Goal: Information Seeking & Learning: Compare options

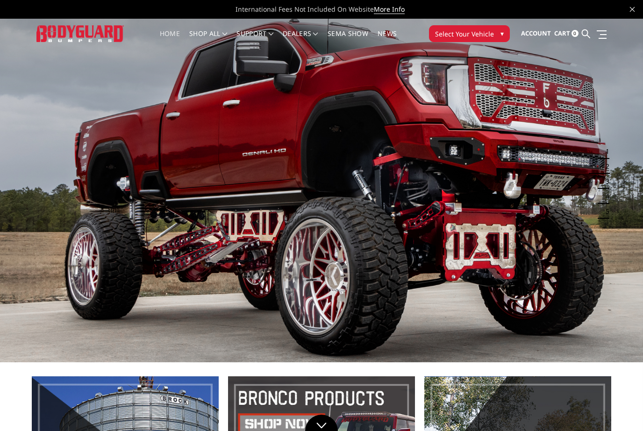
click at [477, 32] on span "Select Your Vehicle" at bounding box center [464, 34] width 59 height 10
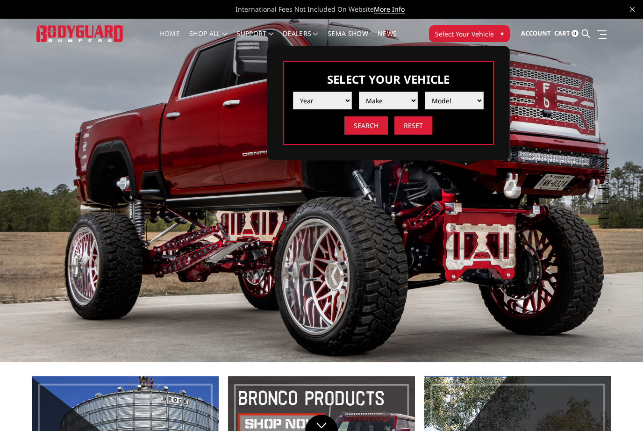
click at [341, 100] on select "Year 2025 2024 2023 2022 2021 2020 2019 2018 2017 2016 2015 2014 2013 2012 2011…" at bounding box center [322, 101] width 59 height 18
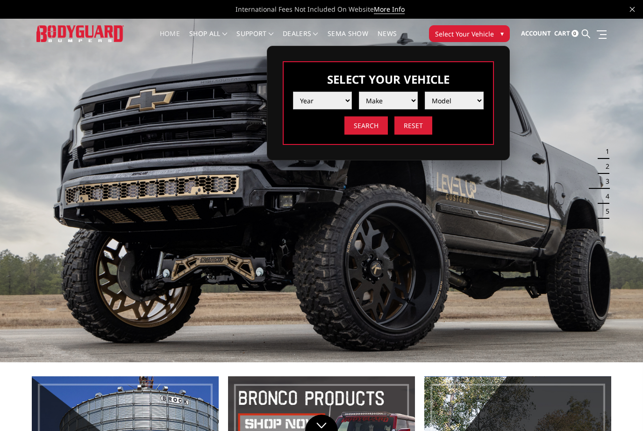
select select "yr_2024"
click at [409, 98] on select "Make Chevrolet Ford GMC Ram Toyota" at bounding box center [388, 101] width 59 height 18
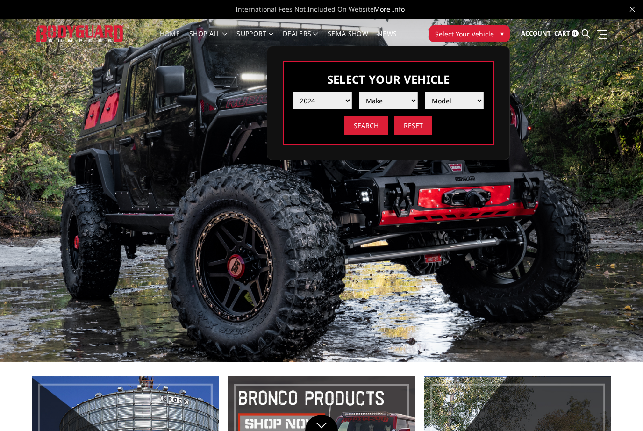
select select "mk_gmc"
click at [470, 99] on select "Model Sierra 1500 Sierra 2500 / 3500" at bounding box center [454, 101] width 59 height 18
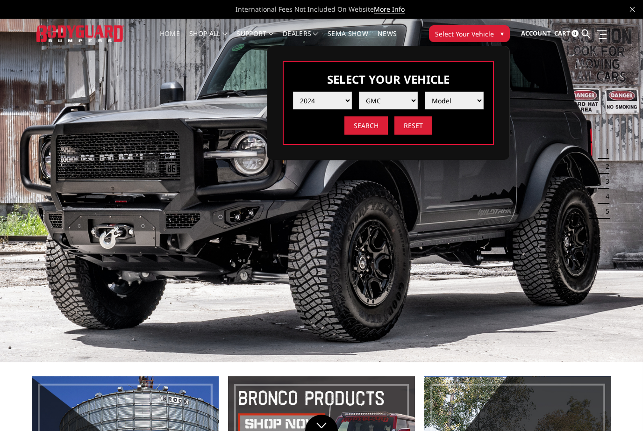
select select "md_sierra-2500-3500"
click at [365, 122] on input "Search" at bounding box center [365, 125] width 43 height 18
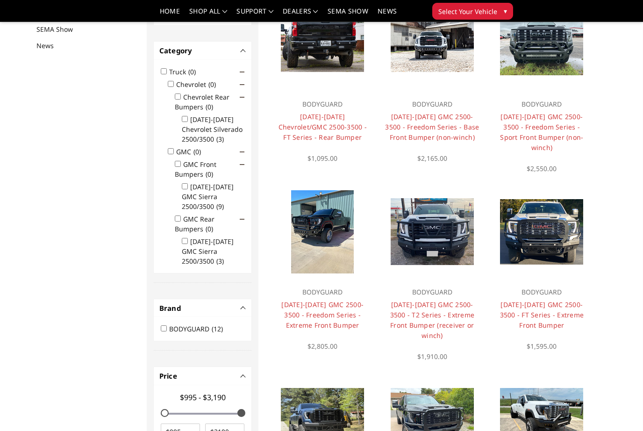
scroll to position [121, 0]
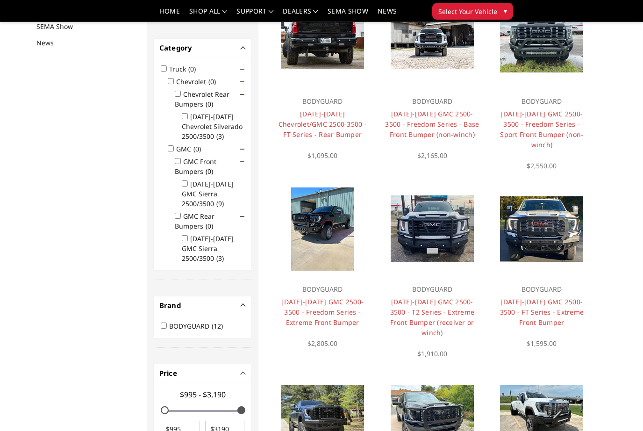
click at [331, 236] on img at bounding box center [322, 228] width 63 height 83
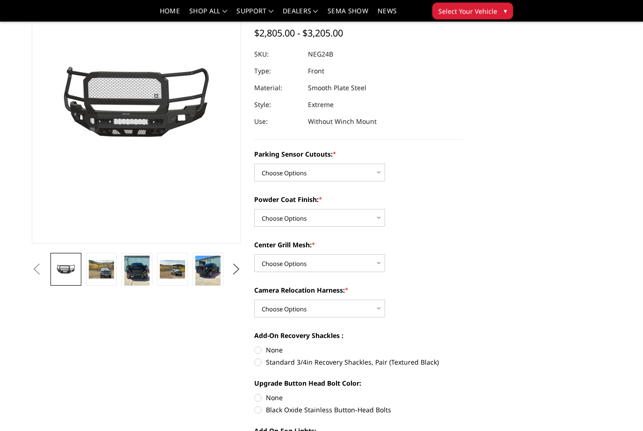
scroll to position [85, 0]
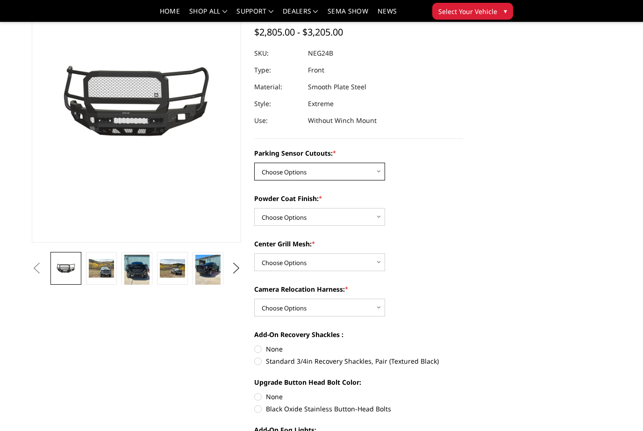
click at [368, 178] on select "Choose Options No - Without Parking Sensor Cutouts Yes - With Parking Sensor Cu…" at bounding box center [319, 172] width 131 height 18
select select "2874"
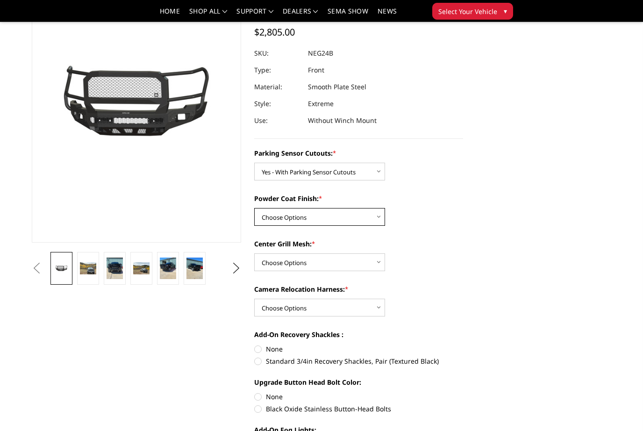
click at [371, 217] on select "Choose Options Bare Metal Texture Black Powder Coat" at bounding box center [319, 217] width 131 height 18
select select "2875"
click at [362, 259] on select "Choose Options WITH Expanded Metal in Center Grill WITHOUT Expanded Metal in Ce…" at bounding box center [319, 262] width 131 height 18
select select "2877"
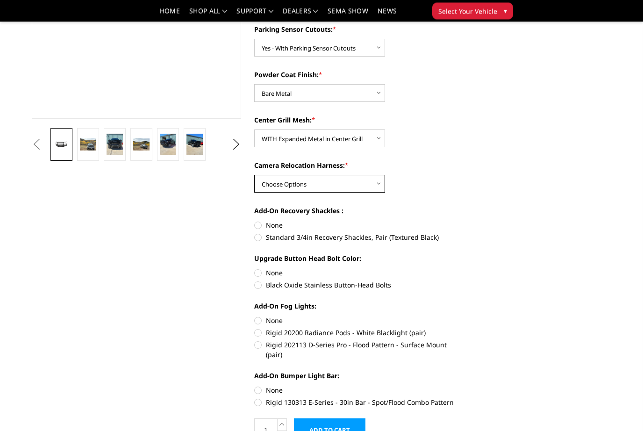
click at [371, 189] on select "Choose Options WITH Camera Relocation Harness WITHOUT Camera Relocation Harness" at bounding box center [319, 184] width 131 height 18
select select "2879"
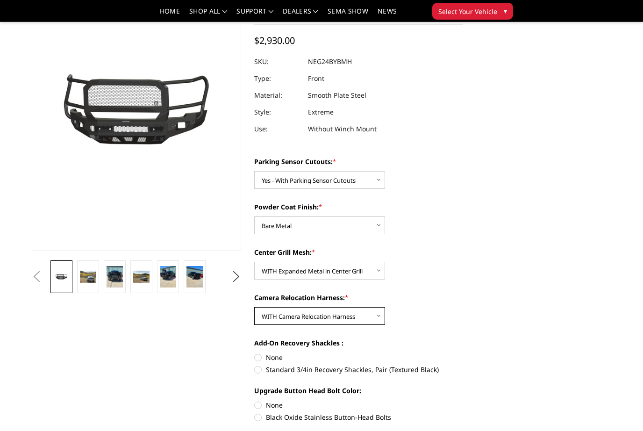
scroll to position [74, 0]
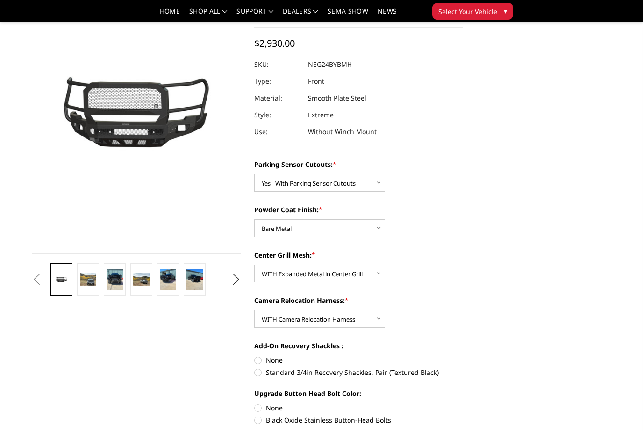
click at [235, 283] on button "Next" at bounding box center [236, 279] width 14 height 14
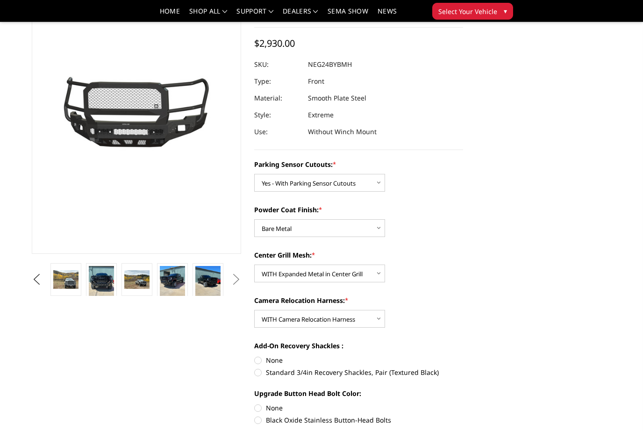
click at [108, 280] on img at bounding box center [101, 283] width 25 height 34
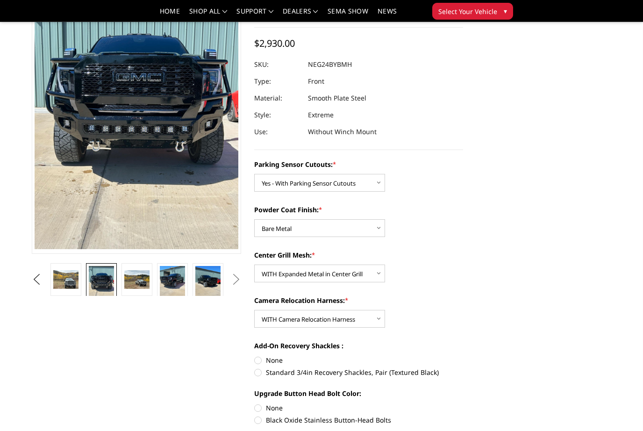
click at [75, 290] on link at bounding box center [65, 279] width 31 height 33
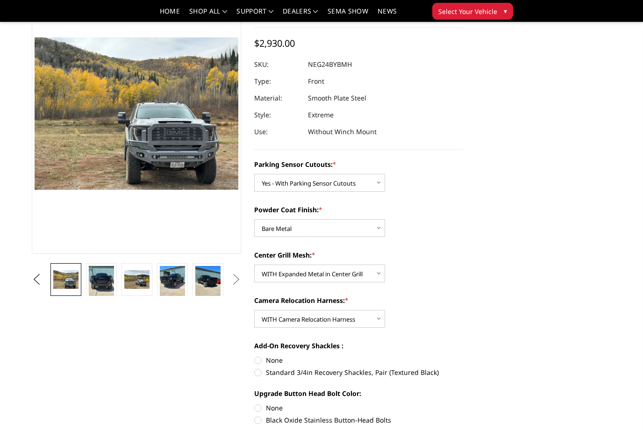
click at [138, 275] on img at bounding box center [136, 279] width 25 height 19
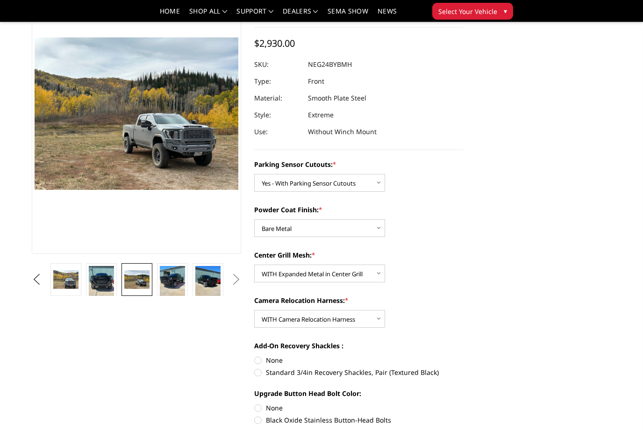
click at [177, 287] on img at bounding box center [172, 283] width 25 height 34
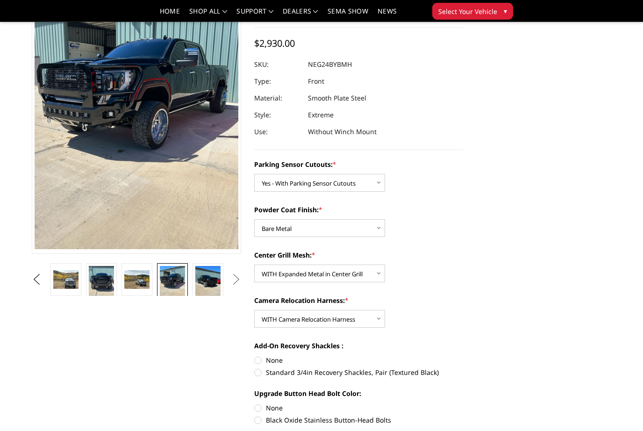
click at [178, 284] on img at bounding box center [172, 283] width 25 height 34
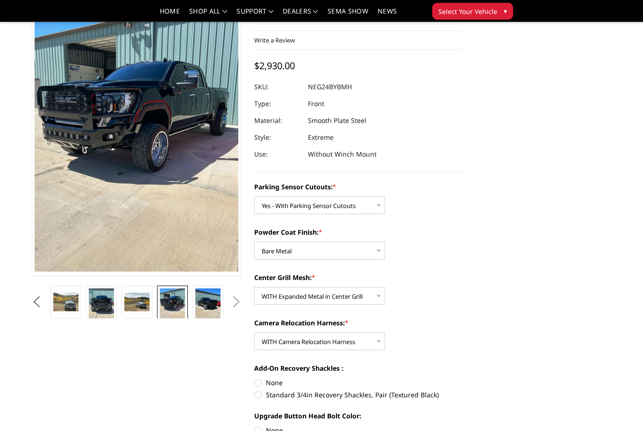
scroll to position [0, 0]
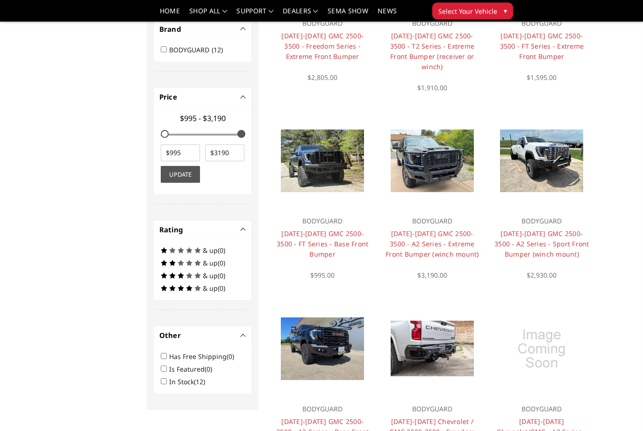
scroll to position [397, 0]
click at [329, 417] on link "[DATE]-[DATE] GMC 2500-3500 - A2 Series - Base Front Bumper (winch mount)" at bounding box center [322, 431] width 92 height 29
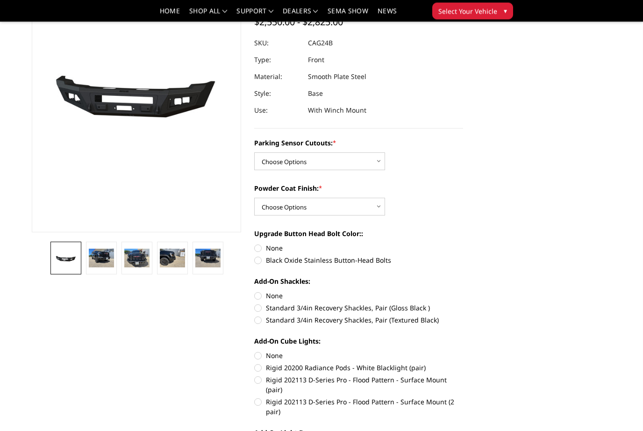
scroll to position [95, 0]
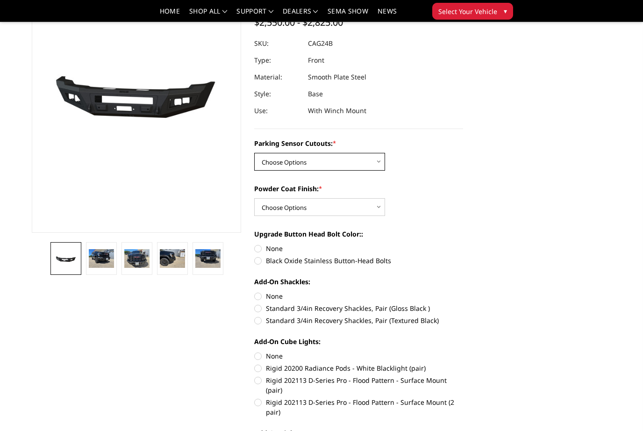
click at [359, 166] on select "Choose Options No - Without Parking Sensor Cutouts Yes - With Parking Sensor Cu…" at bounding box center [319, 162] width 131 height 18
select select "2157"
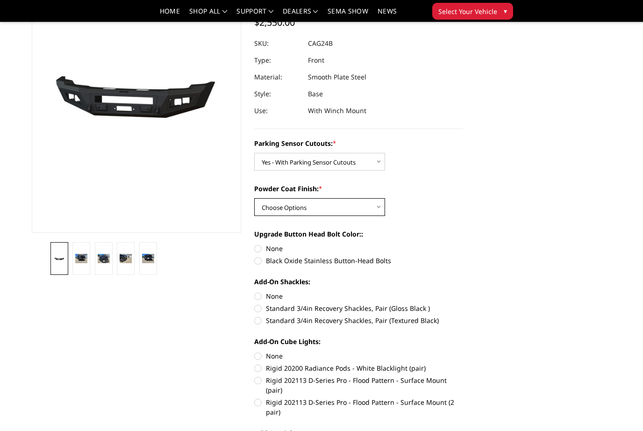
click at [363, 209] on select "Choose Options Bare Metal Textured Black Powder Coat" at bounding box center [319, 207] width 131 height 18
select select "2158"
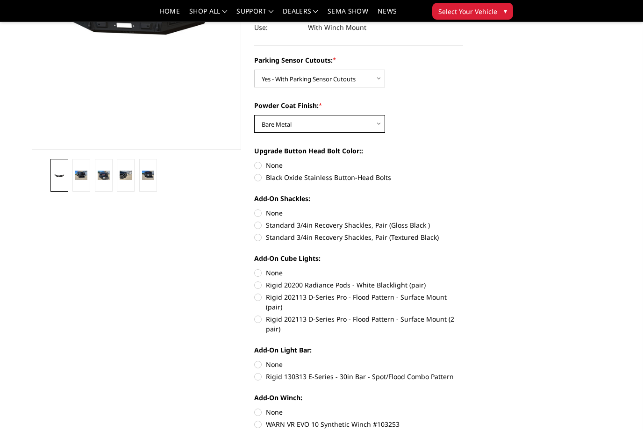
scroll to position [181, 0]
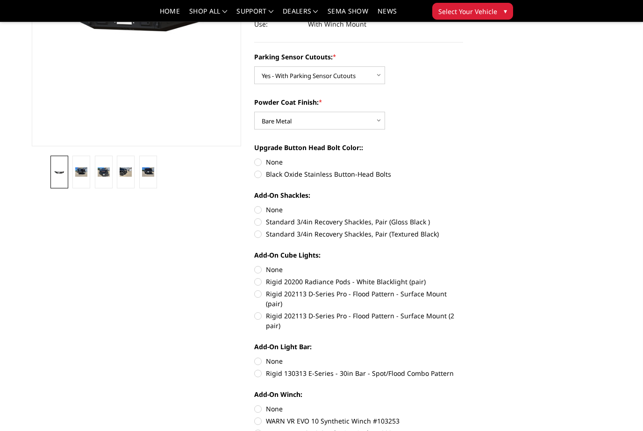
click at [257, 179] on label "Black Oxide Stainless Button-Head Bolts" at bounding box center [358, 174] width 209 height 10
click at [463, 157] on input "Black Oxide Stainless Button-Head Bolts" at bounding box center [463, 157] width 0 height 0
radio input "true"
click at [263, 225] on label "Standard 3/4in Recovery Shackles, Pair (Gloss Black )" at bounding box center [358, 222] width 209 height 10
click at [463, 205] on input "Standard 3/4in Recovery Shackles, Pair (Gloss Black )" at bounding box center [463, 205] width 0 height 0
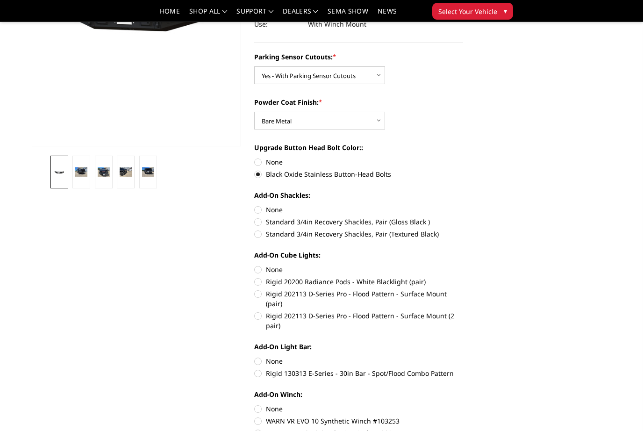
radio input "true"
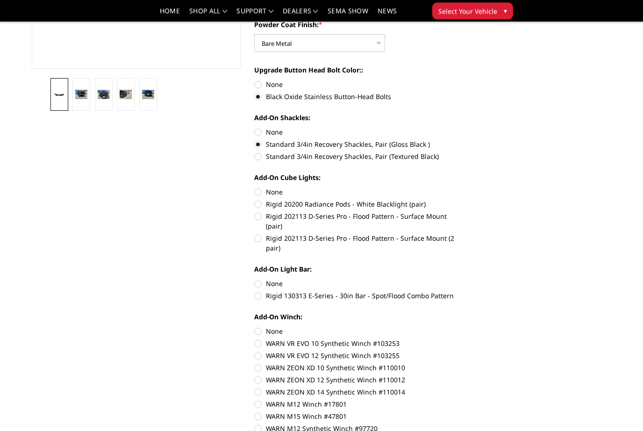
scroll to position [259, 0]
click at [262, 158] on label "Standard 3/4in Recovery Shackles, Pair (Textured Black)" at bounding box center [358, 156] width 209 height 10
click at [463, 139] on input "Standard 3/4in Recovery Shackles, Pair (Textured Black)" at bounding box center [463, 139] width 0 height 0
radio input "true"
click at [265, 216] on label "Rigid 202113 D-Series Pro - Flood Pattern - Surface Mount (pair)" at bounding box center [358, 221] width 209 height 20
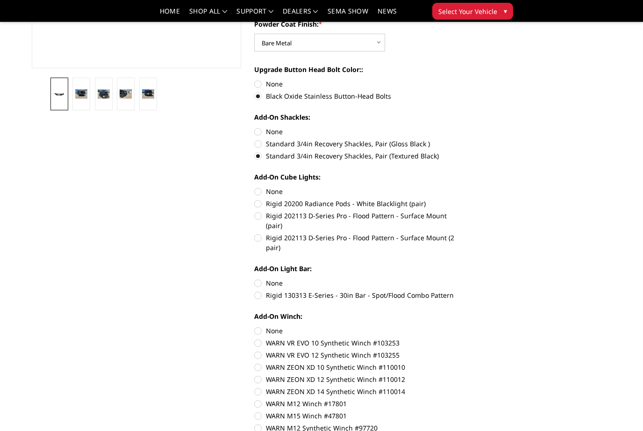
click at [463, 199] on input "Rigid 202113 D-Series Pro - Flood Pattern - Surface Mount (pair)" at bounding box center [463, 199] width 0 height 0
radio input "true"
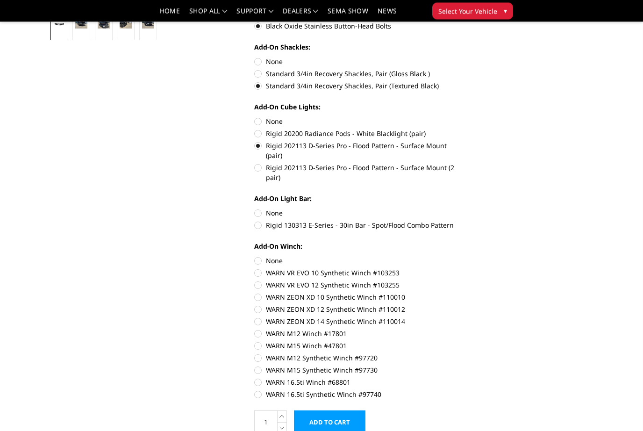
scroll to position [355, 0]
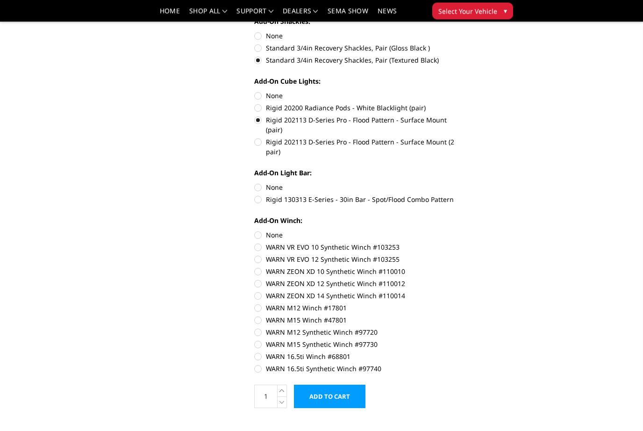
click at [284, 183] on label "None" at bounding box center [358, 188] width 209 height 10
click at [255, 183] on input "None" at bounding box center [254, 183] width 0 height 0
radio input "true"
click at [264, 291] on label "WARN ZEON XD 14 Synthetic Winch #110014" at bounding box center [358, 296] width 209 height 10
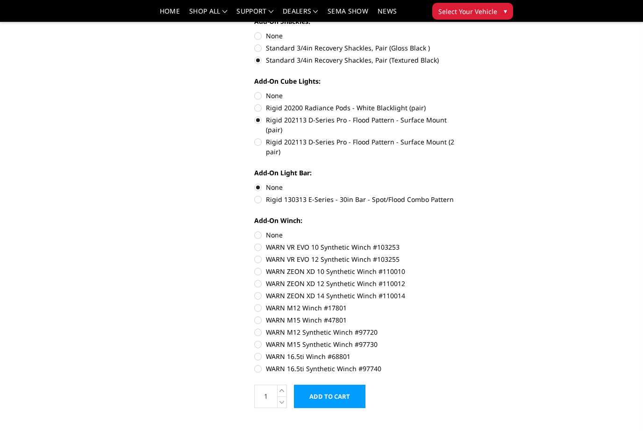
click at [463, 279] on input "WARN ZEON XD 14 Synthetic Winch #110014" at bounding box center [463, 278] width 0 height 0
radio input "true"
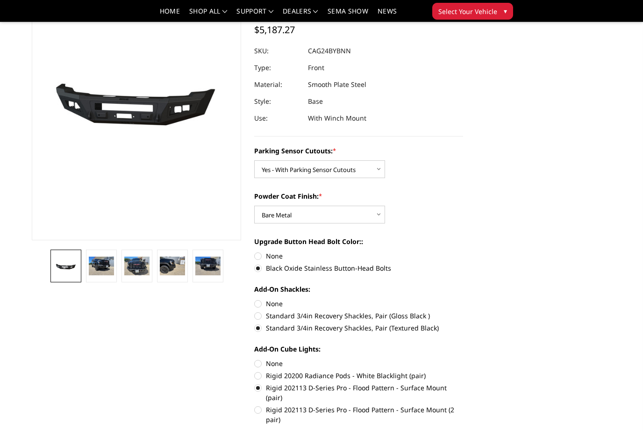
scroll to position [90, 0]
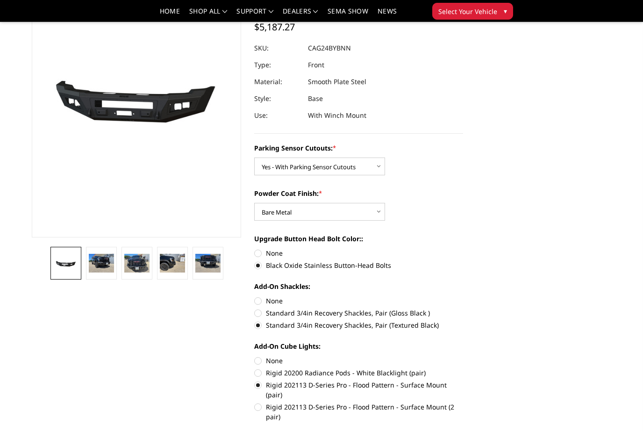
click at [96, 256] on img at bounding box center [101, 263] width 25 height 19
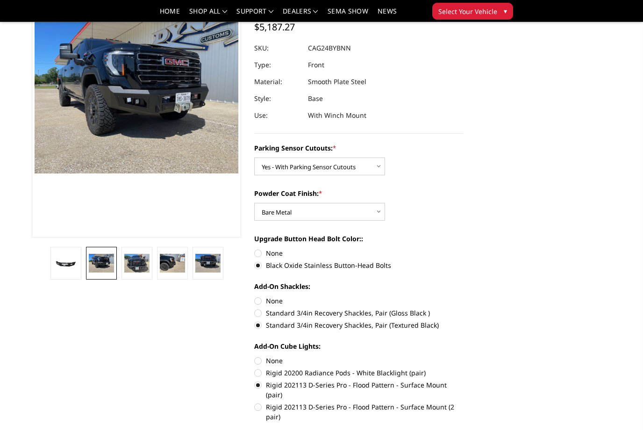
click at [139, 262] on img at bounding box center [136, 263] width 25 height 19
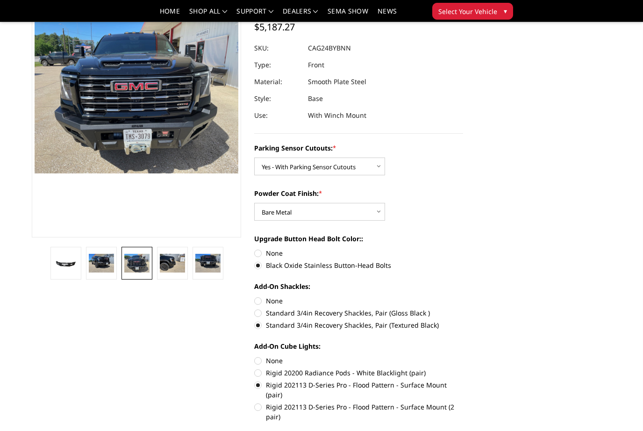
click at [170, 263] on img at bounding box center [172, 263] width 25 height 19
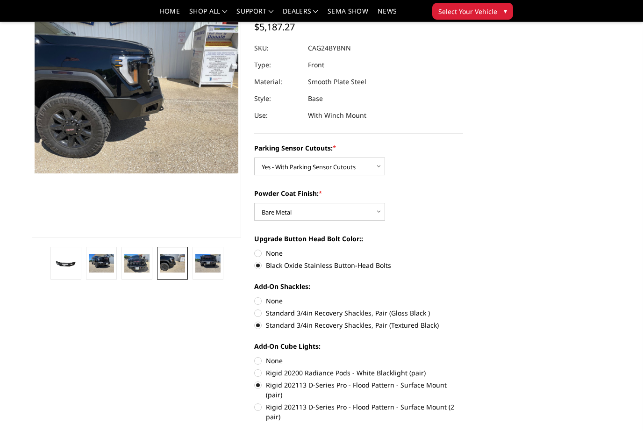
click at [209, 272] on img at bounding box center [207, 263] width 25 height 19
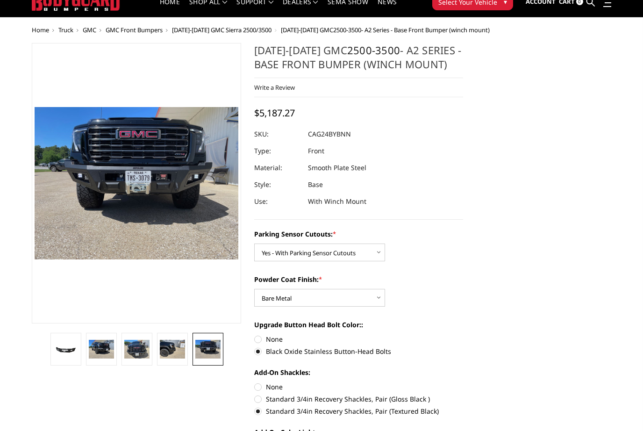
scroll to position [0, 0]
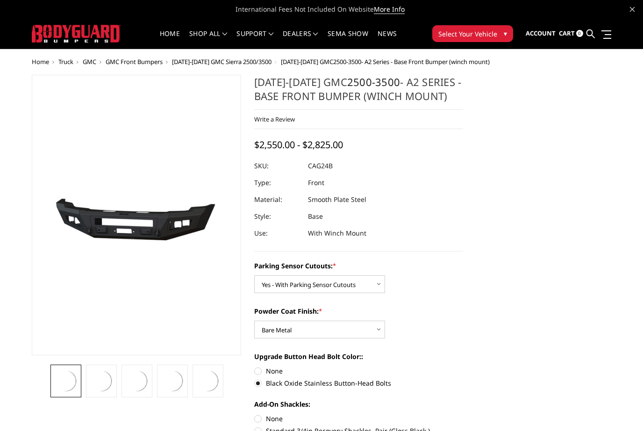
select select "2157"
select select "2158"
click at [480, 39] on button "Select Your Vehicle ▾" at bounding box center [472, 33] width 81 height 17
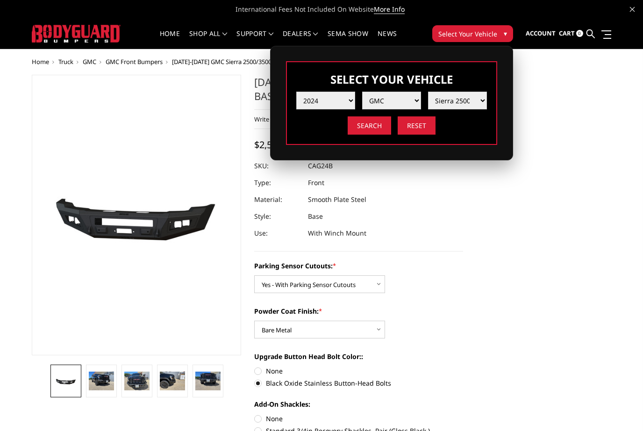
click at [376, 128] on input "Search" at bounding box center [369, 125] width 43 height 18
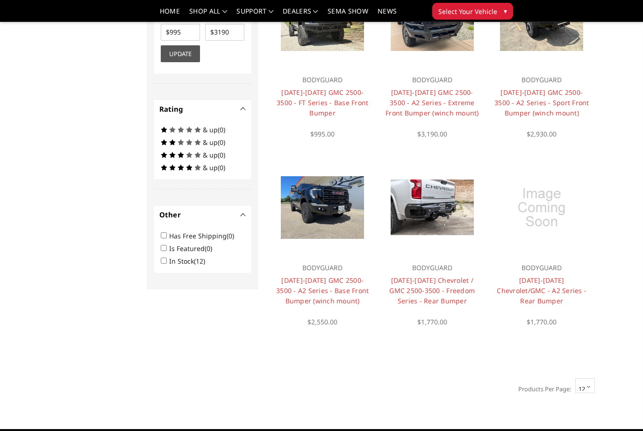
scroll to position [520, 0]
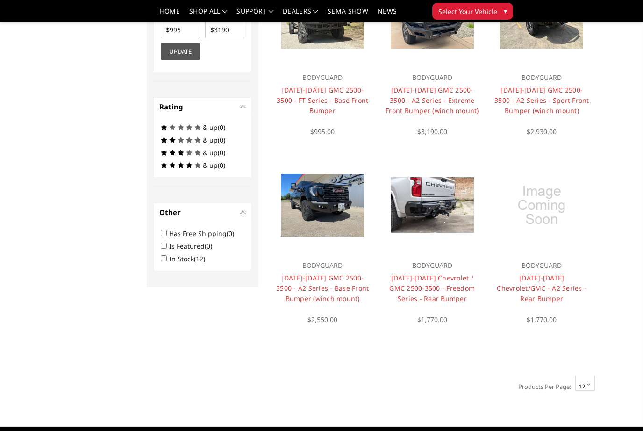
click at [447, 288] on link "2020-2025 Chevrolet / GMC 2500-3500 - Freedom Series - Rear Bumper" at bounding box center [431, 287] width 85 height 29
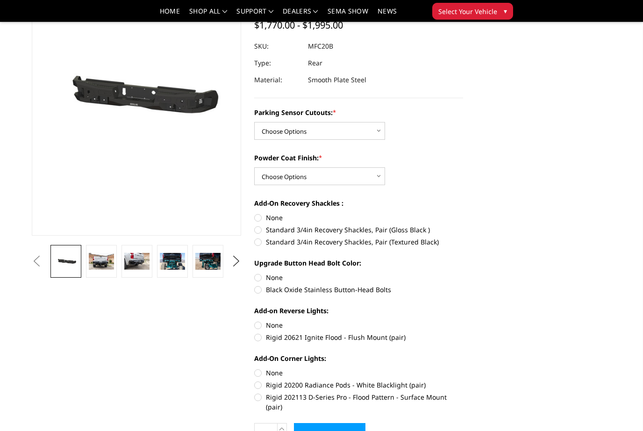
scroll to position [94, 0]
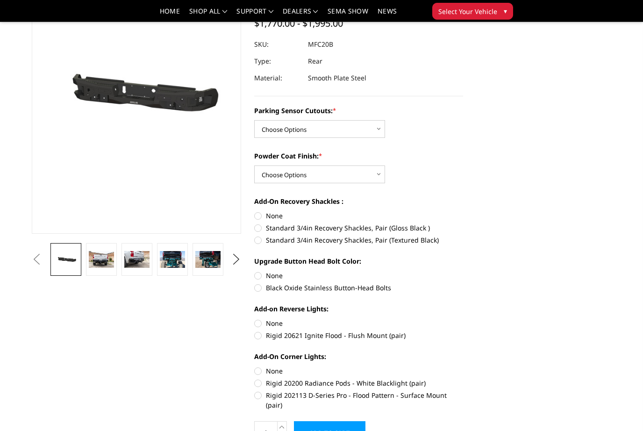
click at [103, 257] on img at bounding box center [101, 259] width 25 height 17
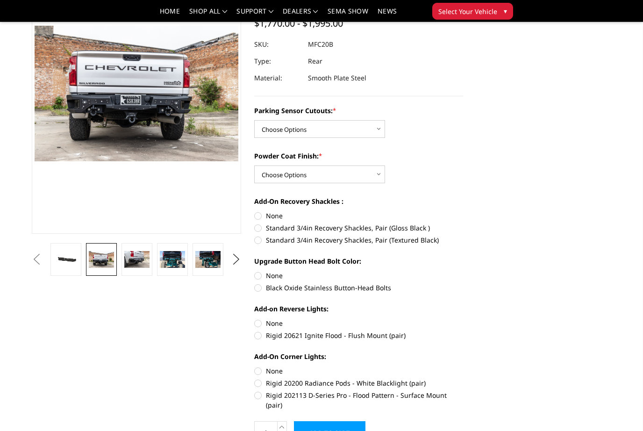
click at [140, 260] on img at bounding box center [136, 259] width 25 height 17
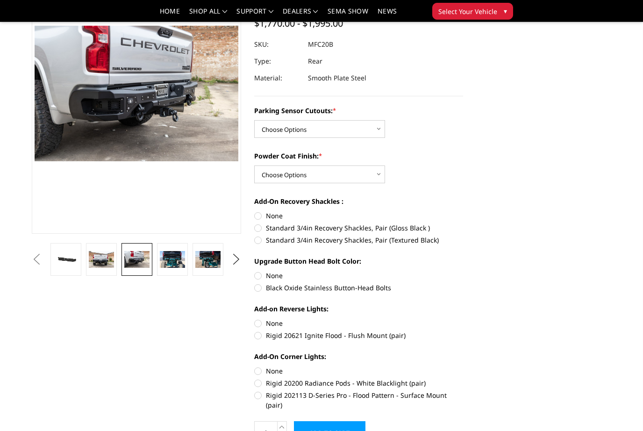
click at [184, 261] on img at bounding box center [172, 259] width 25 height 17
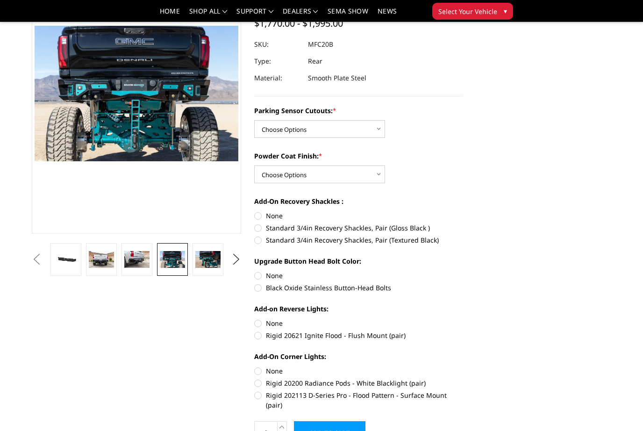
click at [221, 263] on link at bounding box center [207, 259] width 31 height 33
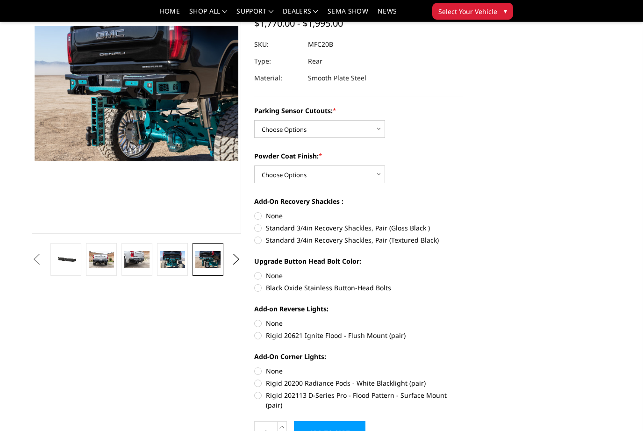
click at [181, 270] on link at bounding box center [172, 259] width 31 height 33
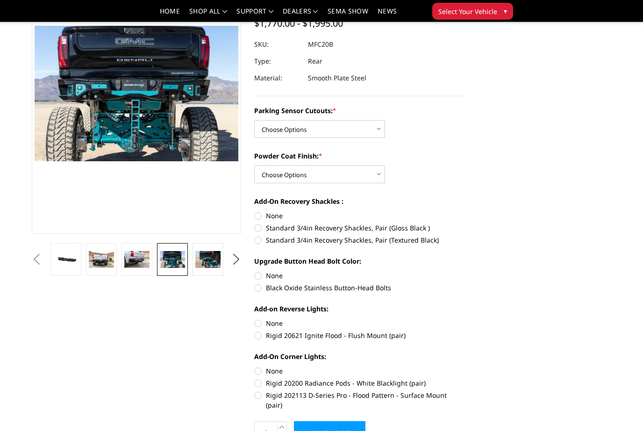
click at [135, 258] on img at bounding box center [136, 259] width 25 height 17
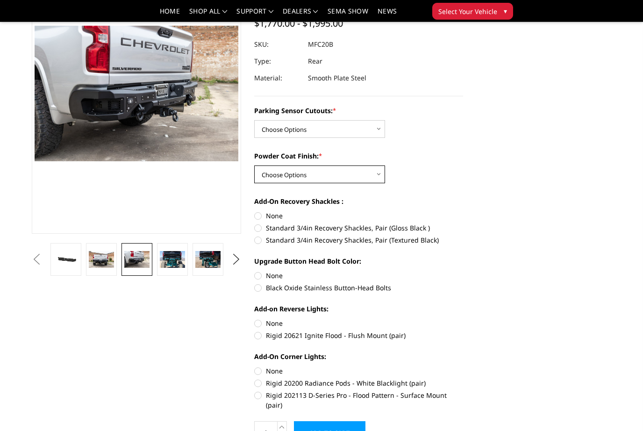
click at [362, 174] on select "Choose Options Bare Metal Texture Black Powder Coat" at bounding box center [319, 174] width 131 height 18
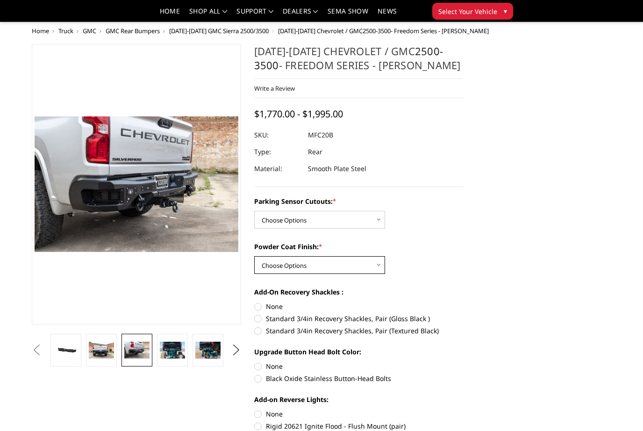
scroll to position [0, 0]
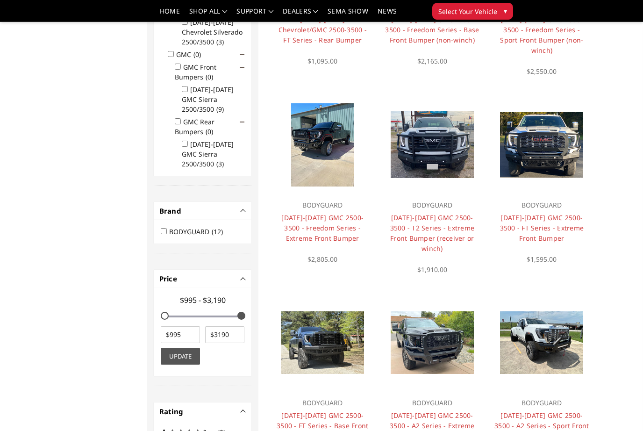
scroll to position [211, 0]
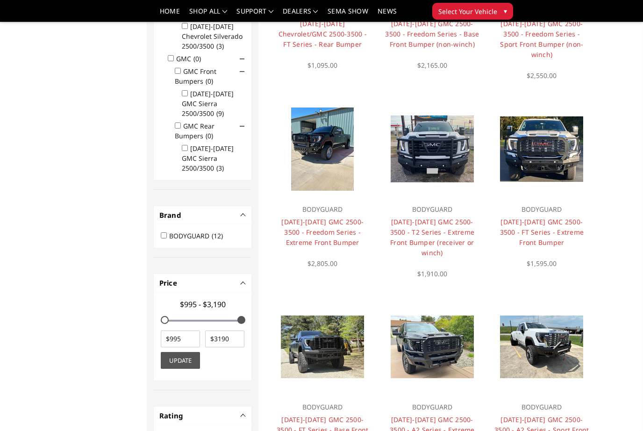
click at [556, 217] on link "[DATE]-[DATE] GMC 2500-3500 - FT Series - Extreme Front Bumper" at bounding box center [542, 231] width 84 height 29
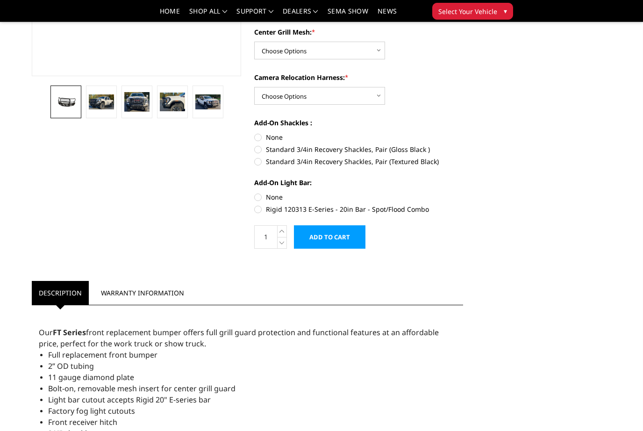
scroll to position [255, 0]
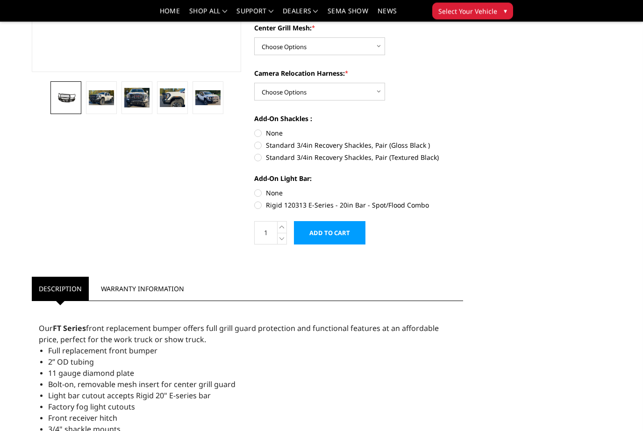
click at [132, 105] on img at bounding box center [136, 98] width 25 height 20
click at [135, 104] on img at bounding box center [136, 98] width 25 height 20
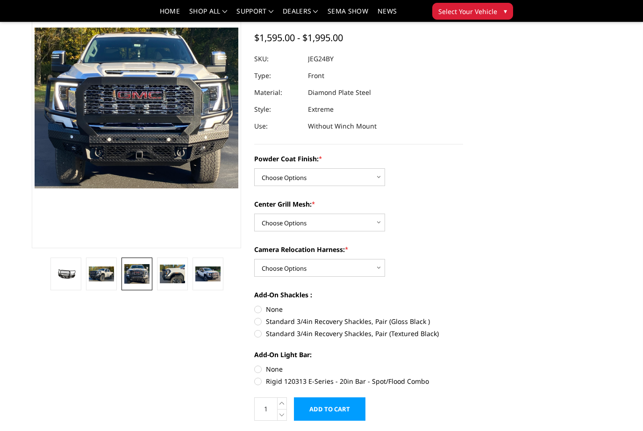
scroll to position [79, 0]
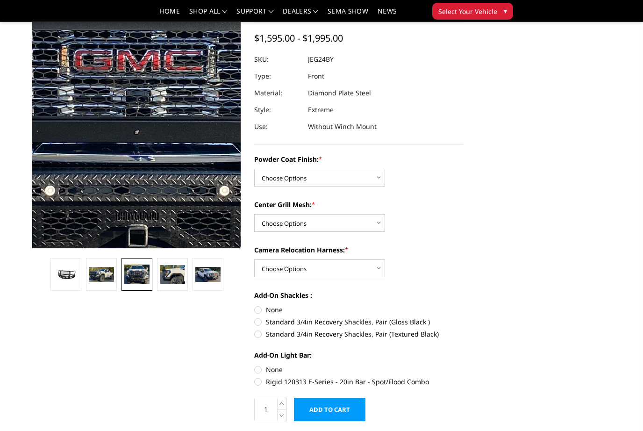
click at [140, 124] on img at bounding box center [129, 98] width 598 height 471
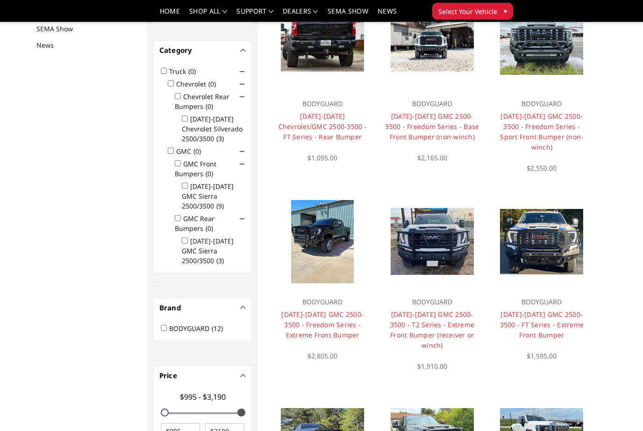
scroll to position [121, 0]
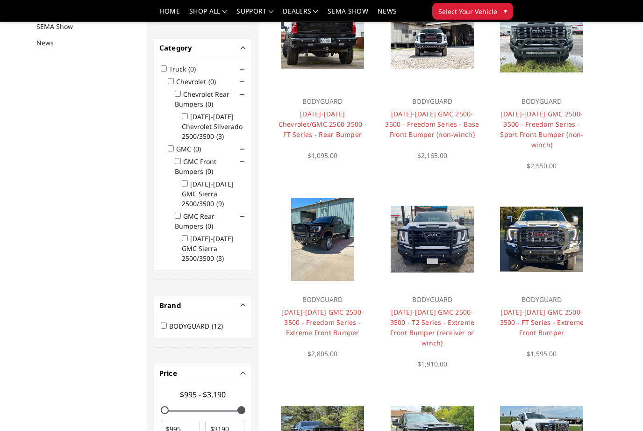
click at [450, 122] on link "[DATE]-[DATE] GMC 2500-3500 - Freedom Series - Base Front Bumper (non-winch)" at bounding box center [432, 123] width 94 height 29
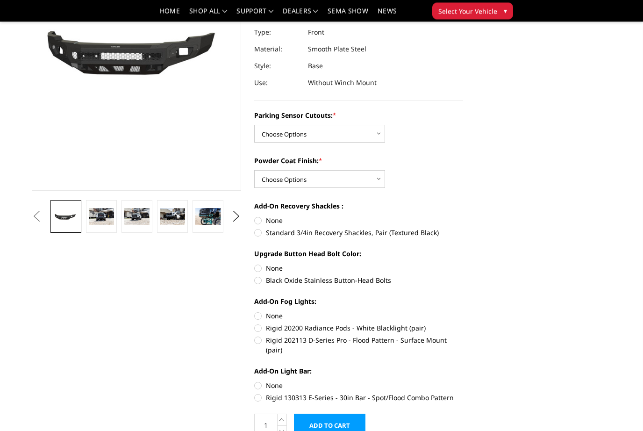
scroll to position [137, 0]
click at [107, 208] on img at bounding box center [101, 215] width 25 height 17
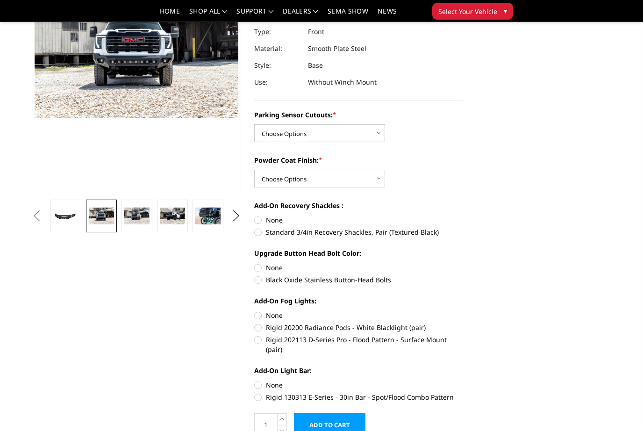
click at [158, 215] on link at bounding box center [172, 215] width 31 height 33
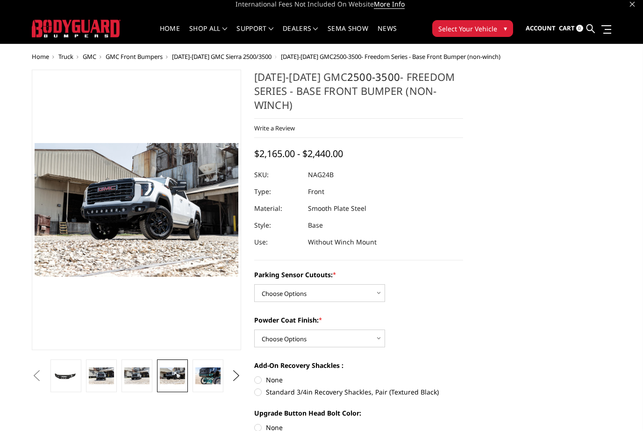
scroll to position [0, 0]
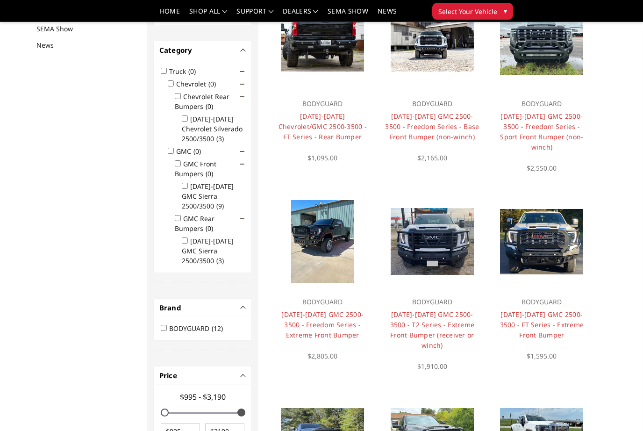
scroll to position [121, 0]
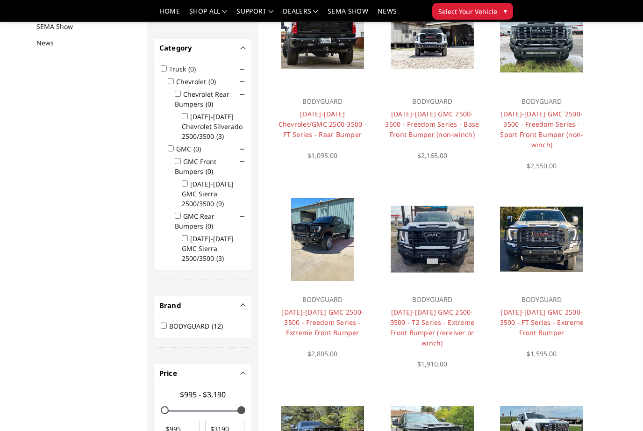
click at [335, 312] on link "[DATE]-[DATE] GMC 2500-3500 - Freedom Series - Extreme Front Bumper" at bounding box center [322, 321] width 82 height 29
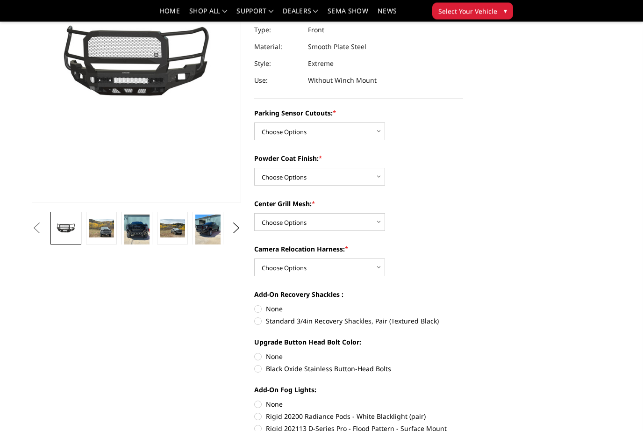
scroll to position [123, 0]
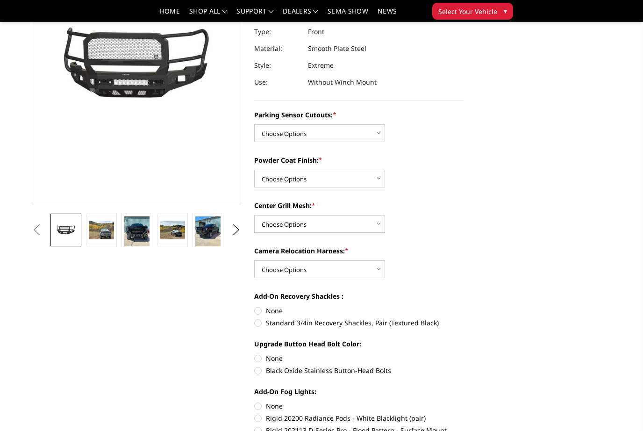
click at [105, 237] on img at bounding box center [101, 229] width 25 height 19
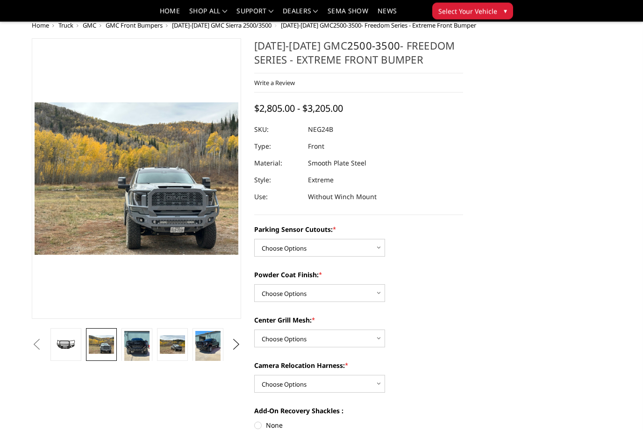
scroll to position [0, 0]
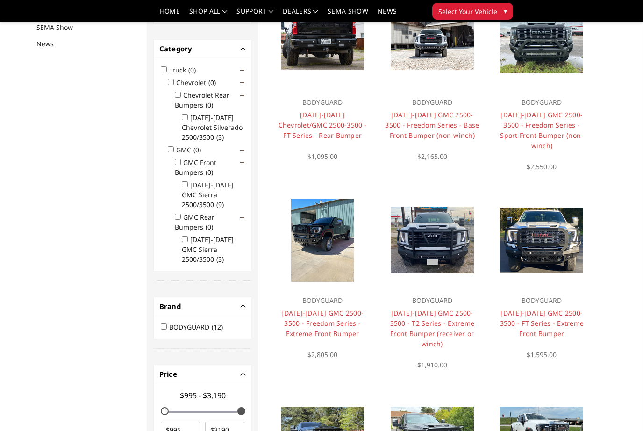
scroll to position [121, 0]
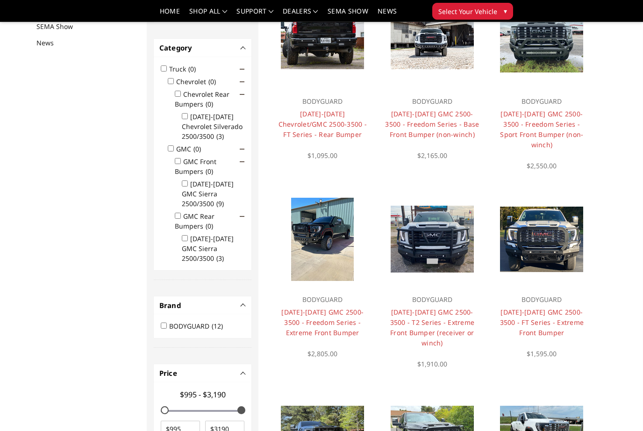
click at [567, 124] on link "[DATE]-[DATE] GMC 2500-3500 - Freedom Series - Sport Front Bumper (non-winch)" at bounding box center [541, 129] width 83 height 40
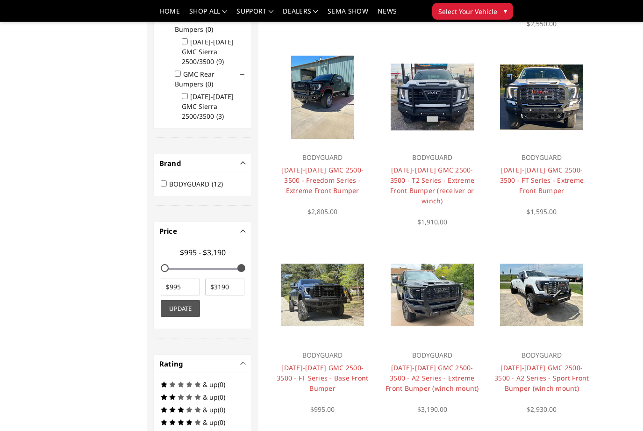
scroll to position [278, 0]
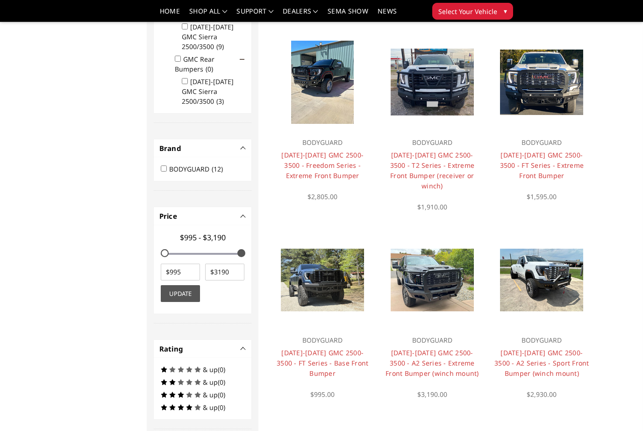
click at [456, 161] on link "2024-2025 GMC 2500-3500 - T2 Series - Extreme Front Bumper (receiver or winch)" at bounding box center [432, 170] width 85 height 40
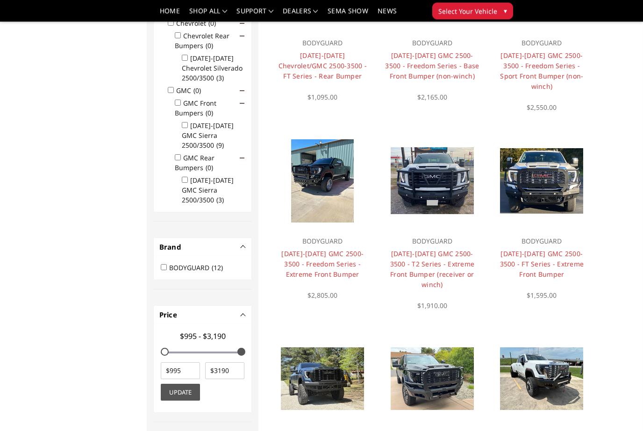
scroll to position [179, 0]
click at [337, 259] on link "2024-2025 GMC 2500-3500 - Freedom Series - Extreme Front Bumper" at bounding box center [322, 263] width 82 height 29
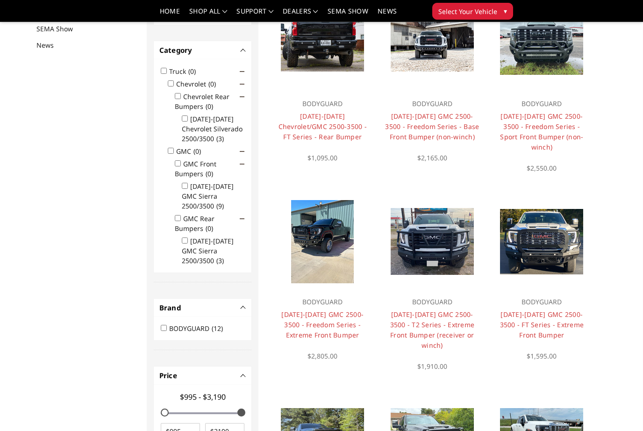
scroll to position [121, 0]
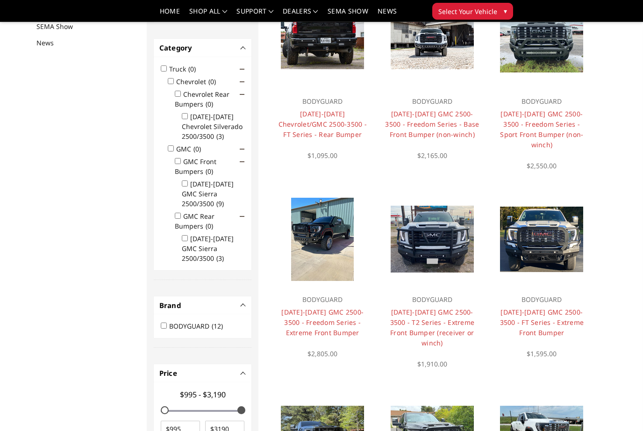
click at [432, 294] on p "BODYGUARD" at bounding box center [431, 299] width 95 height 11
click at [440, 307] on link "[DATE]-[DATE] GMC 2500-3500 - T2 Series - Extreme Front Bumper (receiver or win…" at bounding box center [432, 327] width 85 height 40
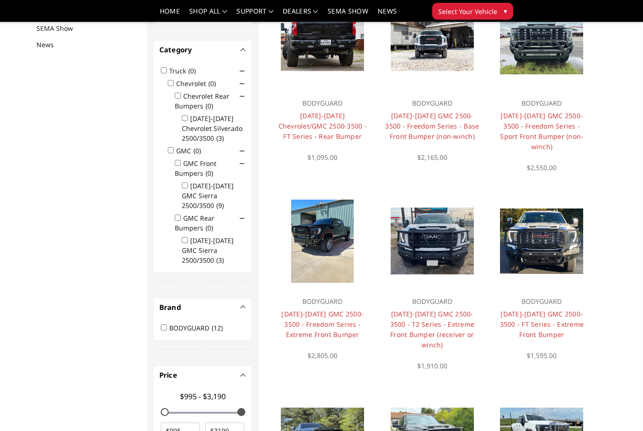
scroll to position [121, 0]
